Goal: Entertainment & Leisure: Consume media (video, audio)

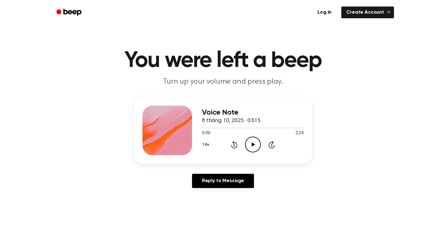
click at [251, 146] on icon "Play Audio" at bounding box center [253, 145] width 16 height 16
click at [252, 142] on icon "Play Audio" at bounding box center [253, 145] width 16 height 16
click at [259, 143] on icon "Pause Audio" at bounding box center [253, 145] width 16 height 16
click at [257, 144] on icon "Play Audio" at bounding box center [253, 145] width 16 height 16
click at [257, 144] on icon "Pause Audio" at bounding box center [253, 145] width 16 height 16
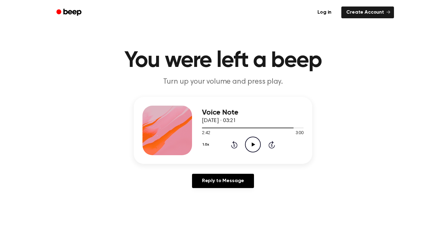
click at [257, 144] on icon "Play Audio" at bounding box center [253, 145] width 16 height 16
click at [253, 144] on icon "Pause Audio" at bounding box center [253, 145] width 16 height 16
click at [253, 144] on icon at bounding box center [253, 145] width 3 height 4
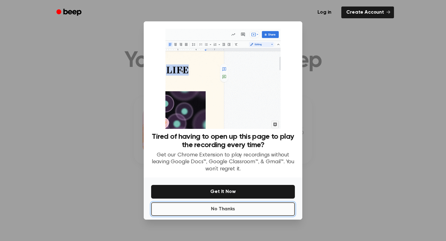
click at [272, 206] on button "No Thanks" at bounding box center [223, 209] width 144 height 14
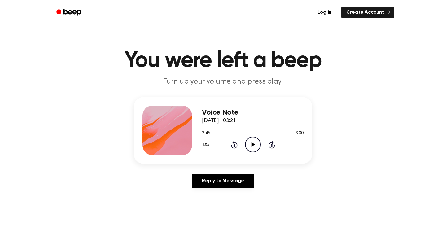
click at [257, 143] on icon "Play Audio" at bounding box center [253, 145] width 16 height 16
click at [250, 144] on icon "Play Audio" at bounding box center [253, 145] width 16 height 16
click at [251, 145] on icon "Play Audio" at bounding box center [253, 145] width 16 height 16
click at [219, 130] on div "0:03 2:31" at bounding box center [253, 133] width 102 height 7
click at [219, 130] on div at bounding box center [253, 127] width 102 height 5
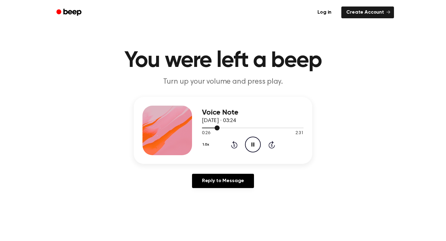
click at [205, 129] on div at bounding box center [253, 127] width 102 height 5
click at [252, 149] on icon "Pause Audio" at bounding box center [253, 145] width 16 height 16
